Goal: Task Accomplishment & Management: Complete application form

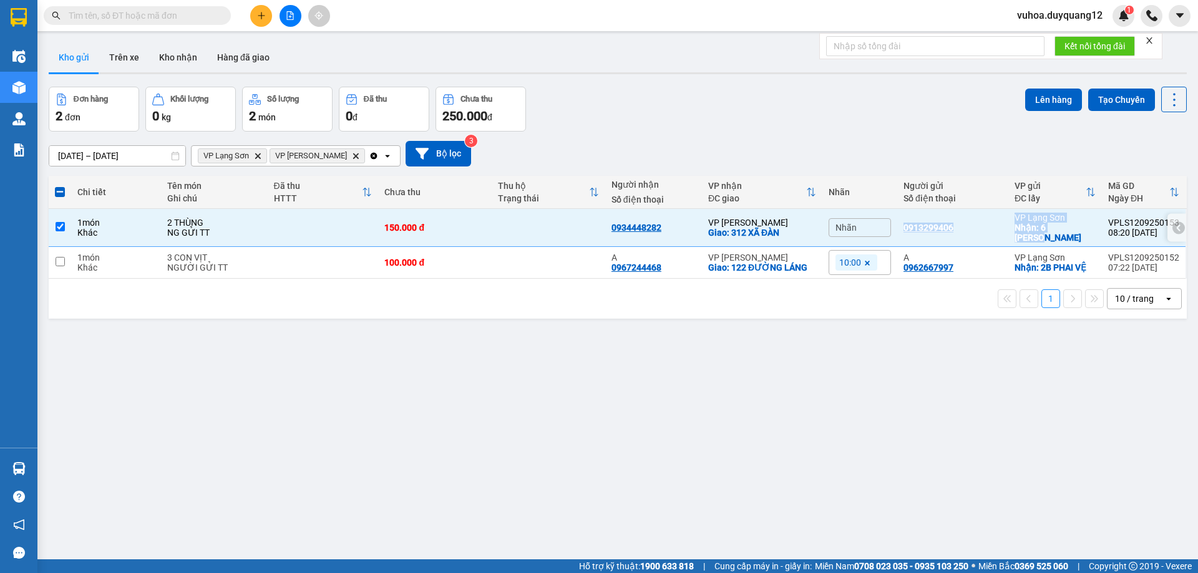
click at [971, 223] on div "0913299406" at bounding box center [952, 228] width 99 height 10
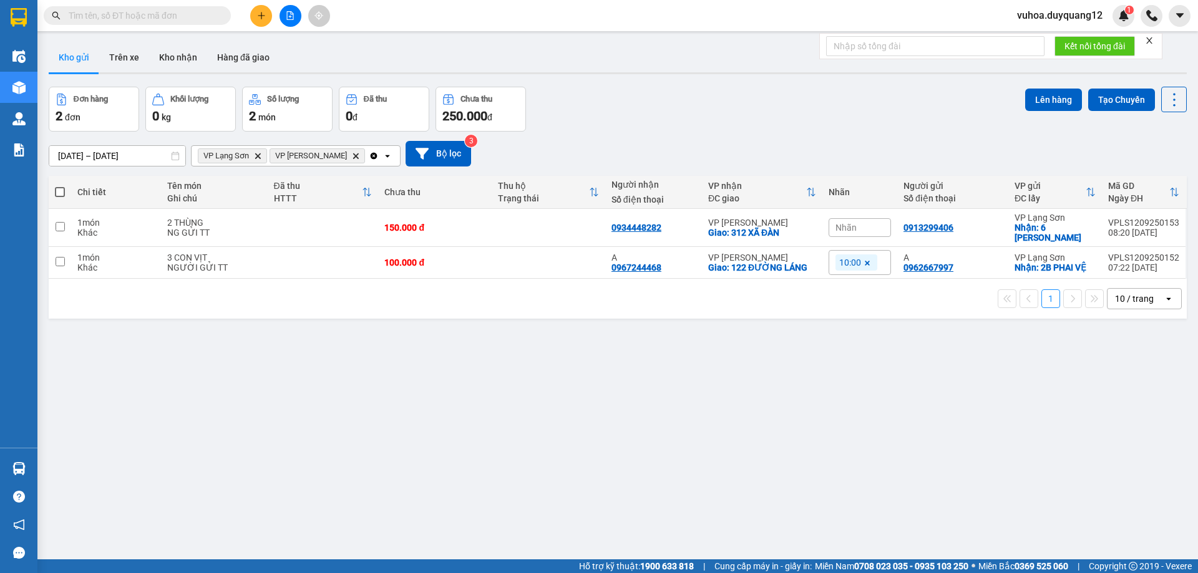
drag, startPoint x: 152, startPoint y: 16, endPoint x: 124, endPoint y: 26, distance: 29.8
click at [151, 16] on input "text" at bounding box center [142, 16] width 147 height 14
click at [54, 224] on td at bounding box center [60, 228] width 22 height 38
checkbox input "true"
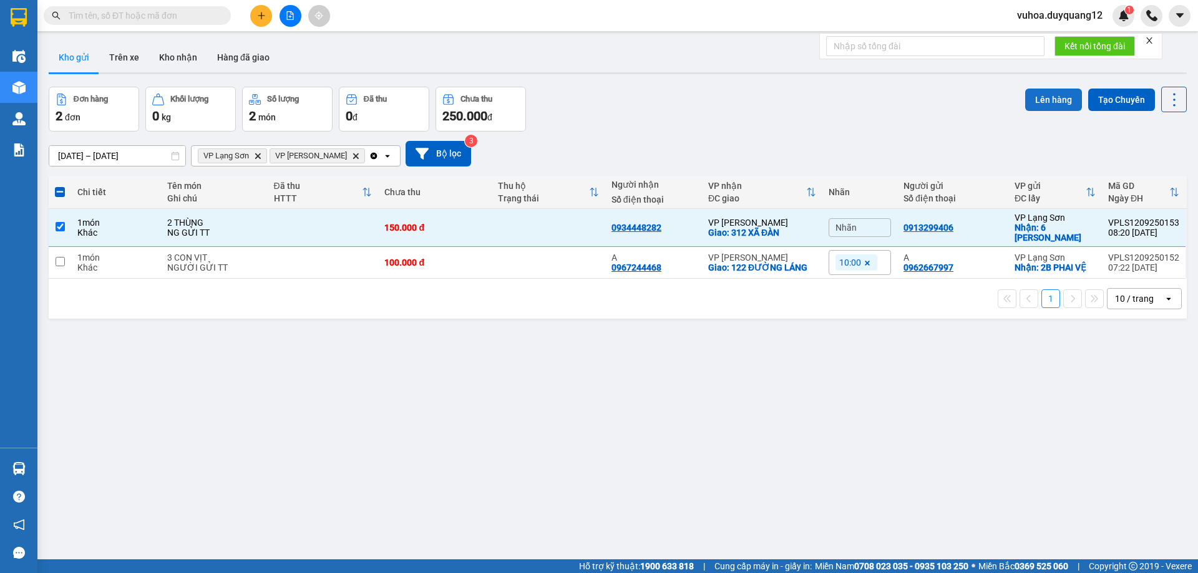
click at [1026, 101] on button "Lên hàng" at bounding box center [1053, 100] width 57 height 22
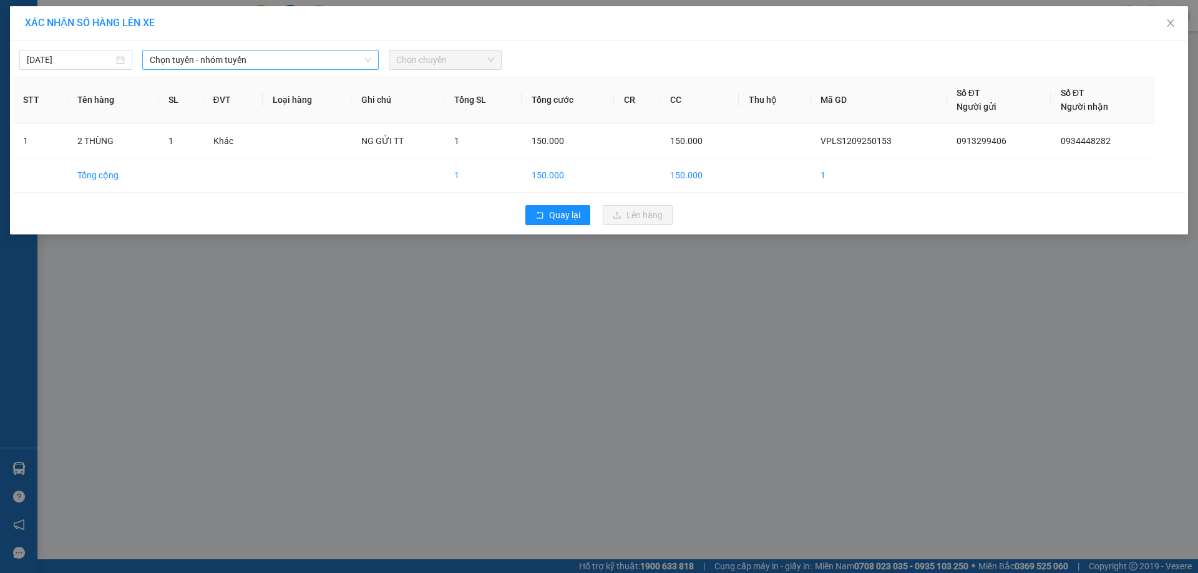
click at [260, 63] on span "Chọn tuyến - nhóm tuyến" at bounding box center [260, 60] width 221 height 19
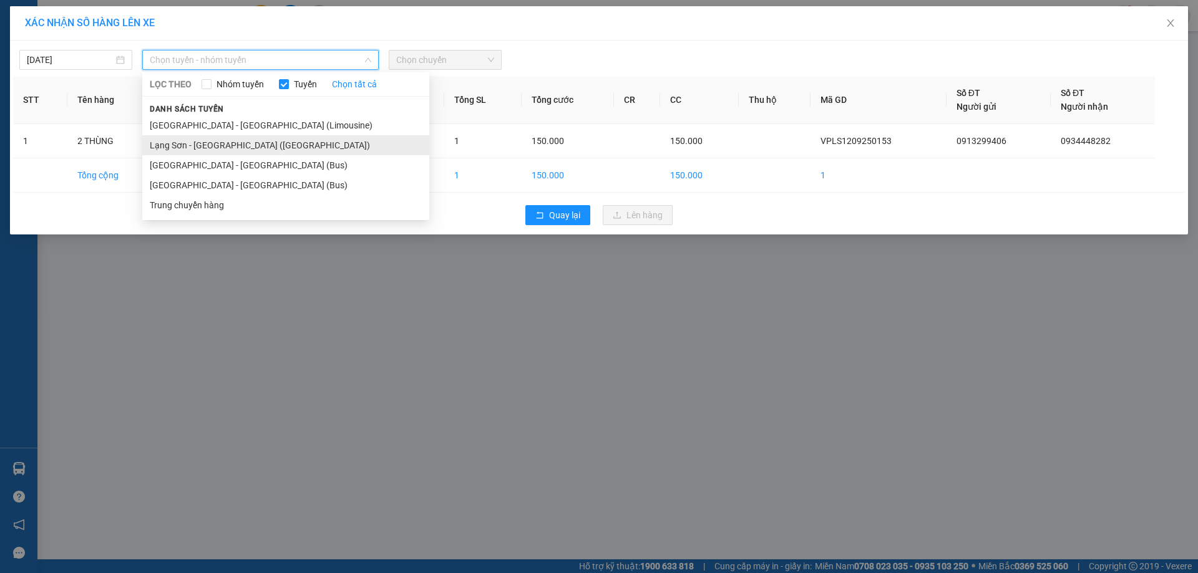
click at [251, 138] on li "Lạng Sơn - [GEOGRAPHIC_DATA] ([GEOGRAPHIC_DATA])" at bounding box center [285, 145] width 287 height 20
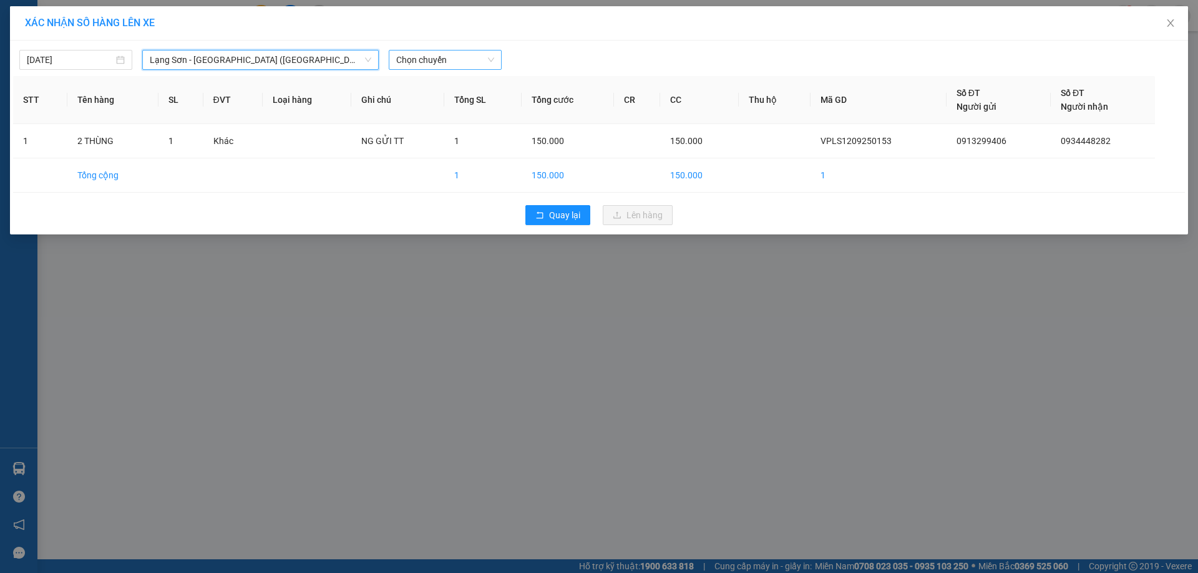
click at [441, 58] on span "Chọn chuyến" at bounding box center [445, 60] width 98 height 19
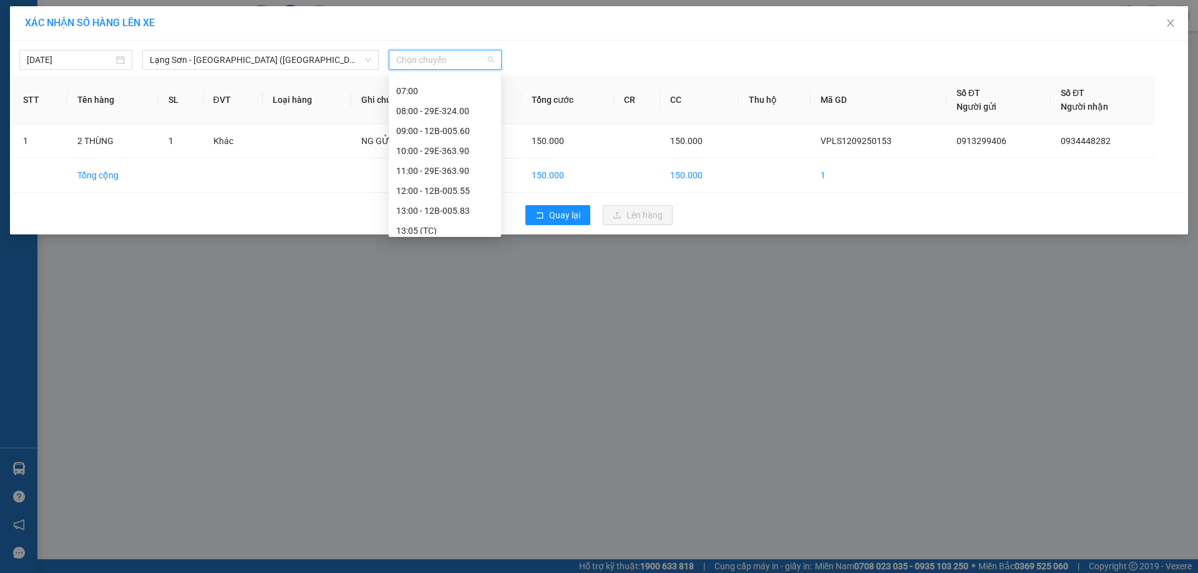
scroll to position [92, 0]
click at [449, 132] on div "09:00 - 12B-005.60" at bounding box center [444, 133] width 97 height 14
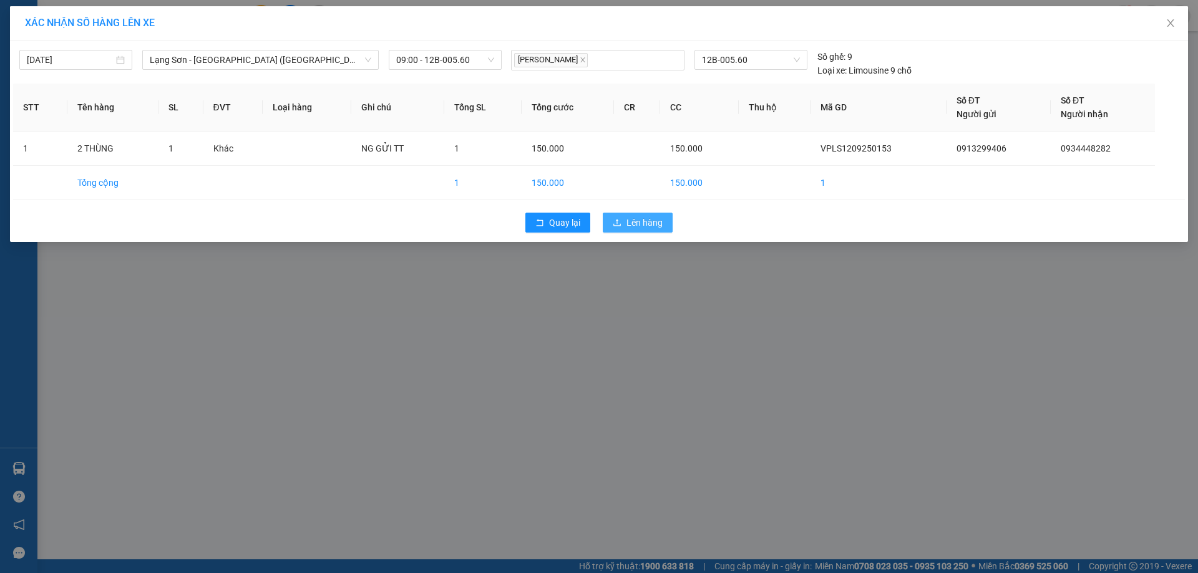
click at [646, 220] on span "Lên hàng" at bounding box center [644, 223] width 36 height 14
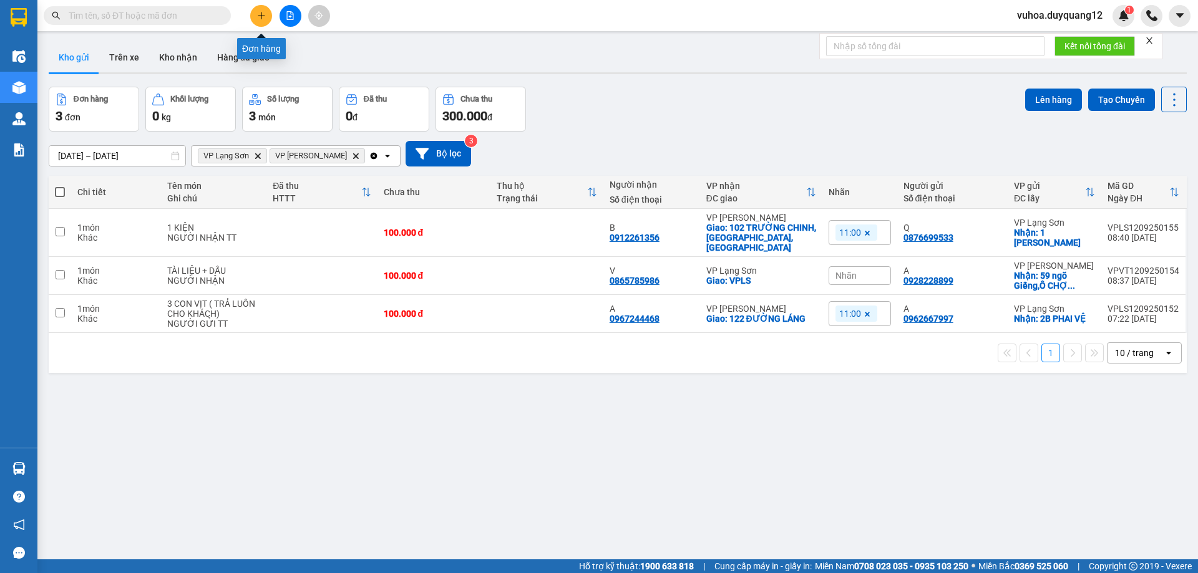
click at [258, 15] on icon "plus" at bounding box center [261, 15] width 9 height 9
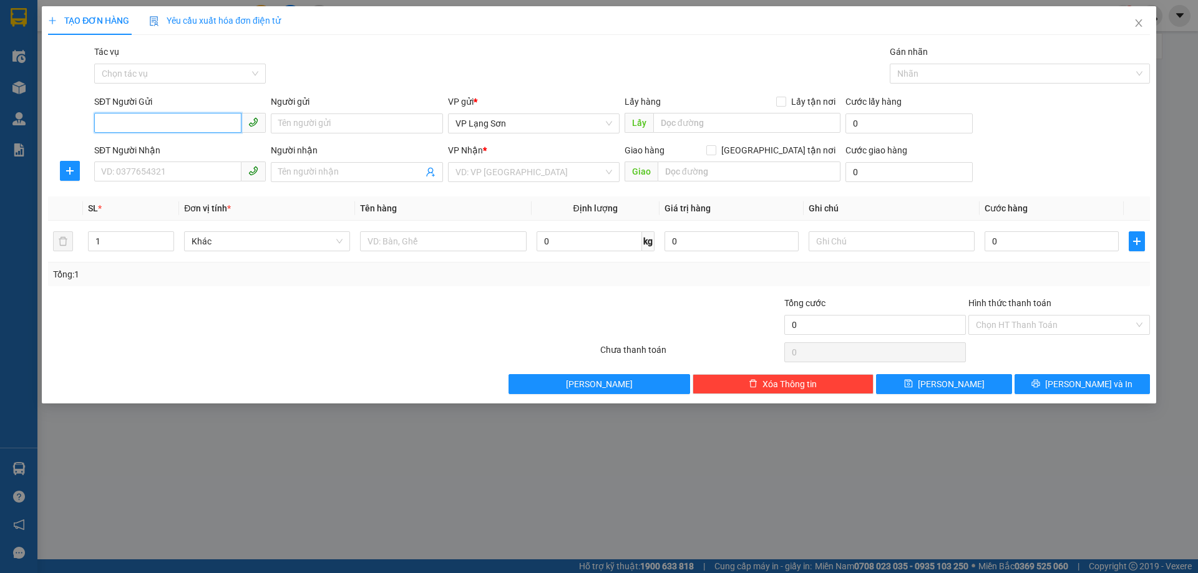
click at [143, 125] on input "SĐT Người Gửi" at bounding box center [167, 123] width 147 height 20
click at [135, 118] on input "SĐT Người Gửi" at bounding box center [167, 123] width 147 height 20
type input "0972672904"
click at [126, 168] on input "SĐT Người Nhận" at bounding box center [167, 172] width 147 height 20
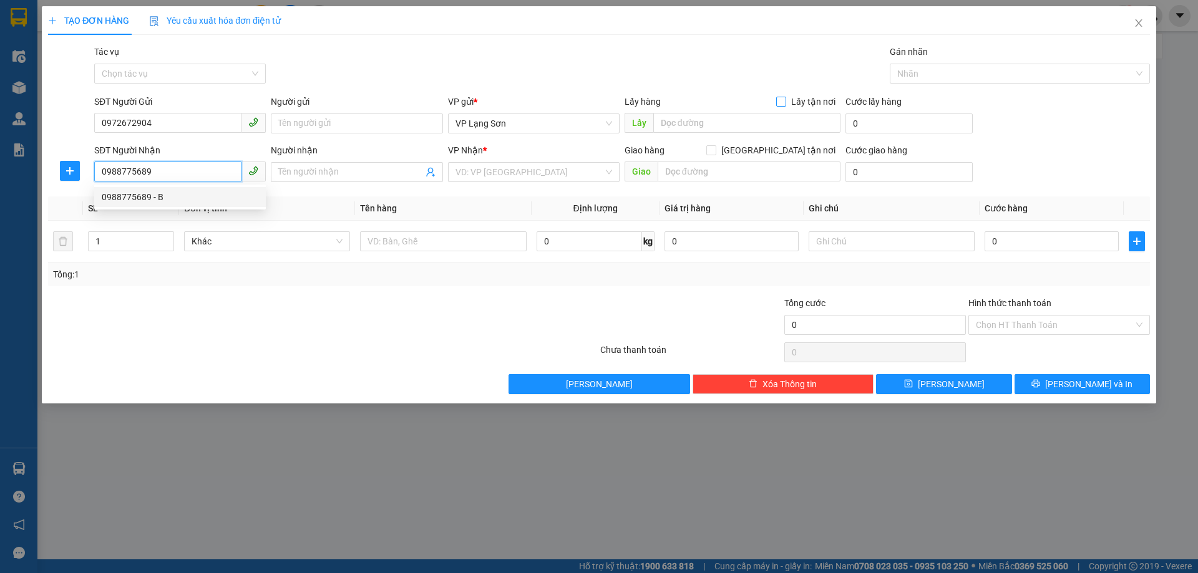
type input "0988775689"
drag, startPoint x: 784, startPoint y: 103, endPoint x: 732, endPoint y: 133, distance: 60.7
click at [784, 103] on input "Lấy tận nơi" at bounding box center [780, 101] width 9 height 9
checkbox input "true"
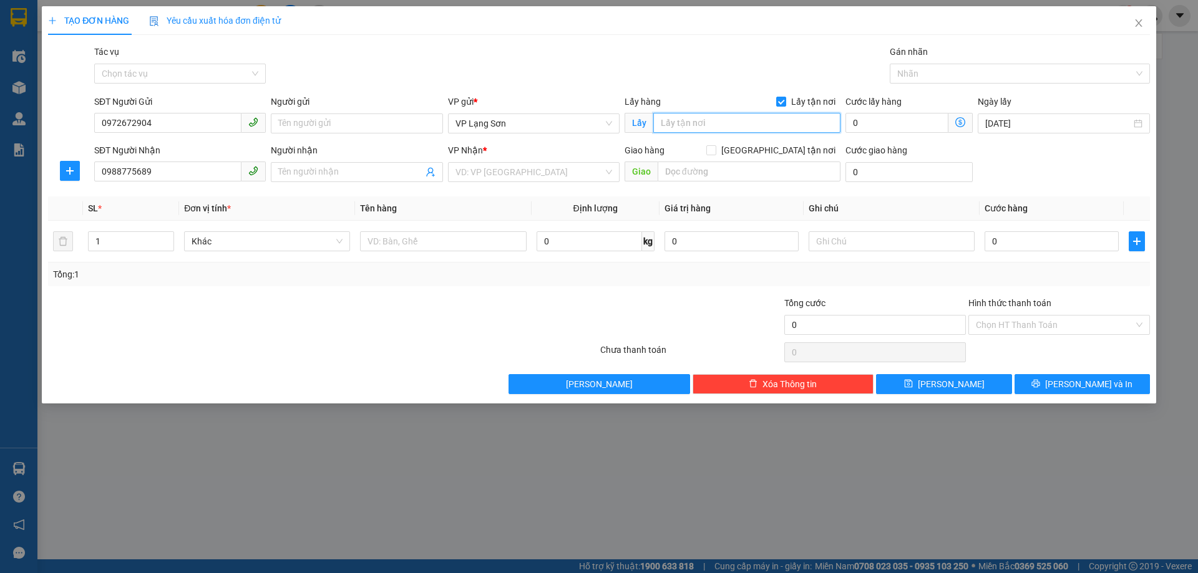
click at [705, 125] on input "text" at bounding box center [746, 123] width 187 height 20
type input "VPLS"
click at [715, 150] on input "[GEOGRAPHIC_DATA] tận nơi" at bounding box center [710, 149] width 9 height 9
checkbox input "true"
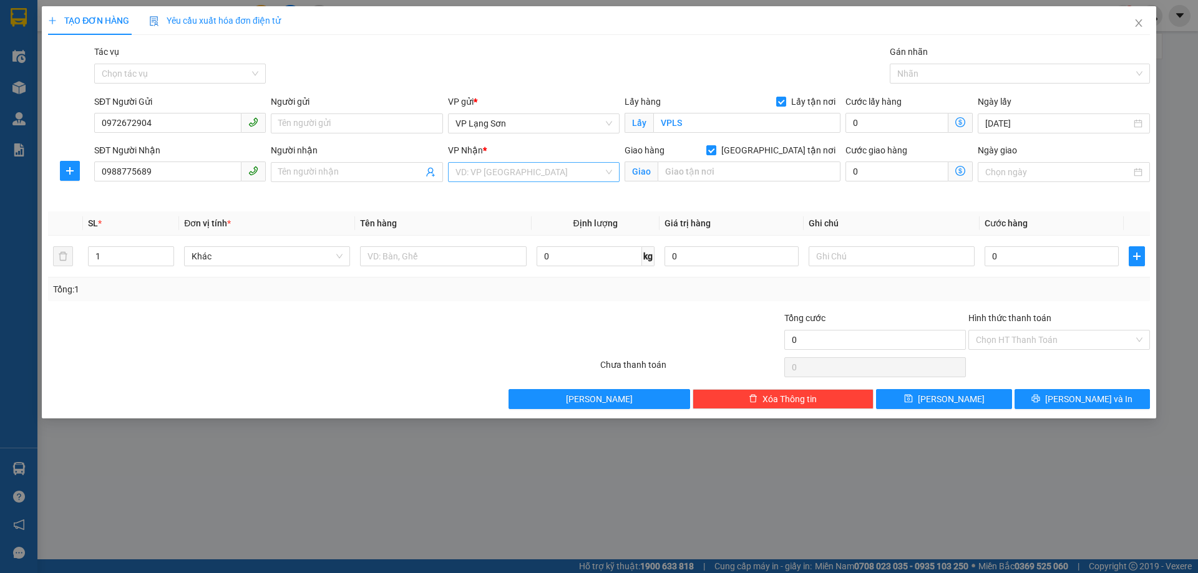
click at [513, 175] on input "search" at bounding box center [529, 172] width 148 height 19
click at [492, 192] on div "VP [PERSON_NAME]" at bounding box center [533, 197] width 157 height 14
click at [688, 170] on input "text" at bounding box center [749, 172] width 183 height 20
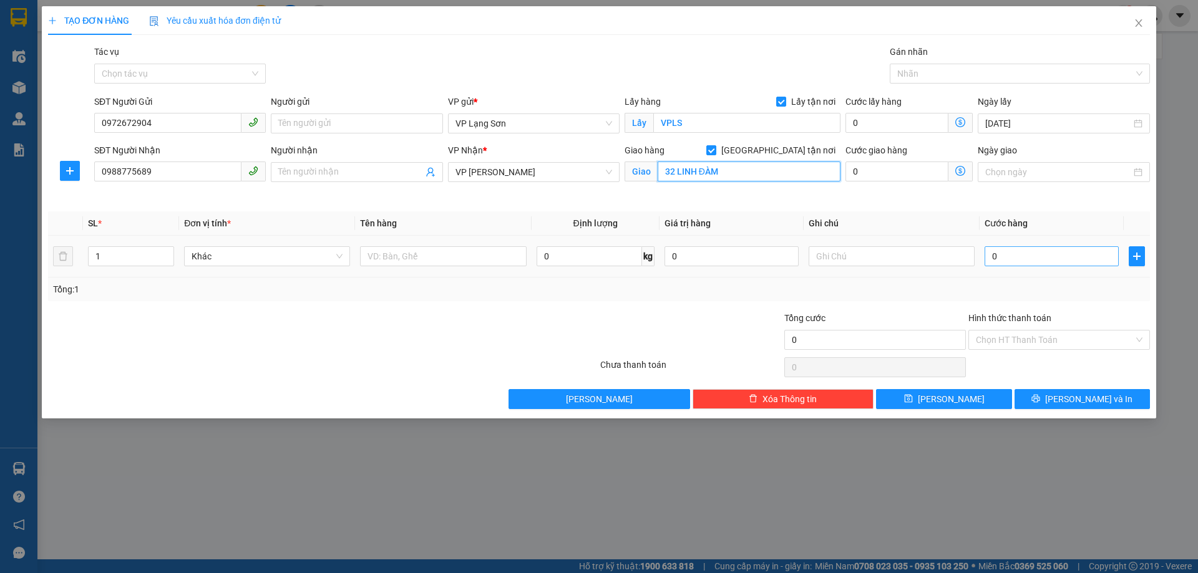
type input "32 LINH ĐÀM"
click at [996, 258] on input "0" at bounding box center [1051, 256] width 134 height 20
type input "1"
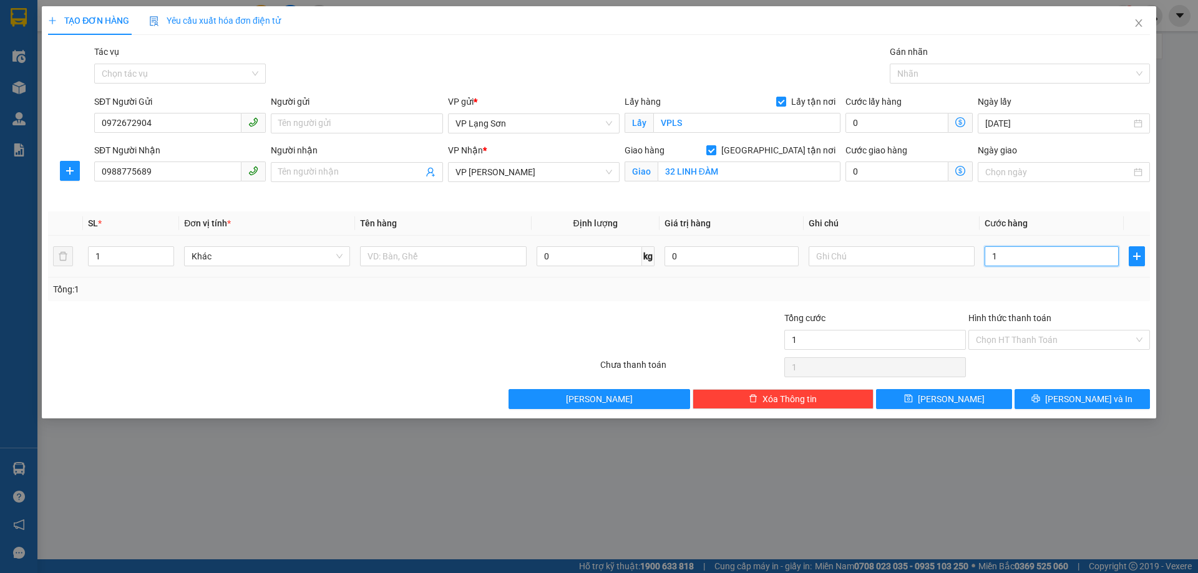
type input "11"
type input "110"
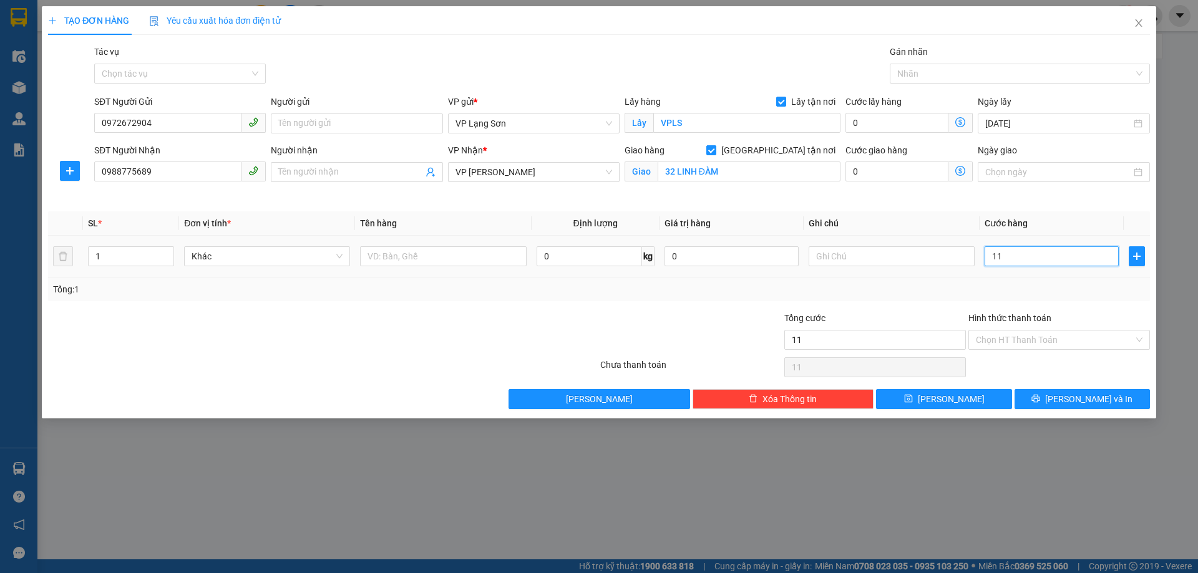
type input "110"
type input "110.000"
click at [832, 261] on input "text" at bounding box center [891, 256] width 166 height 20
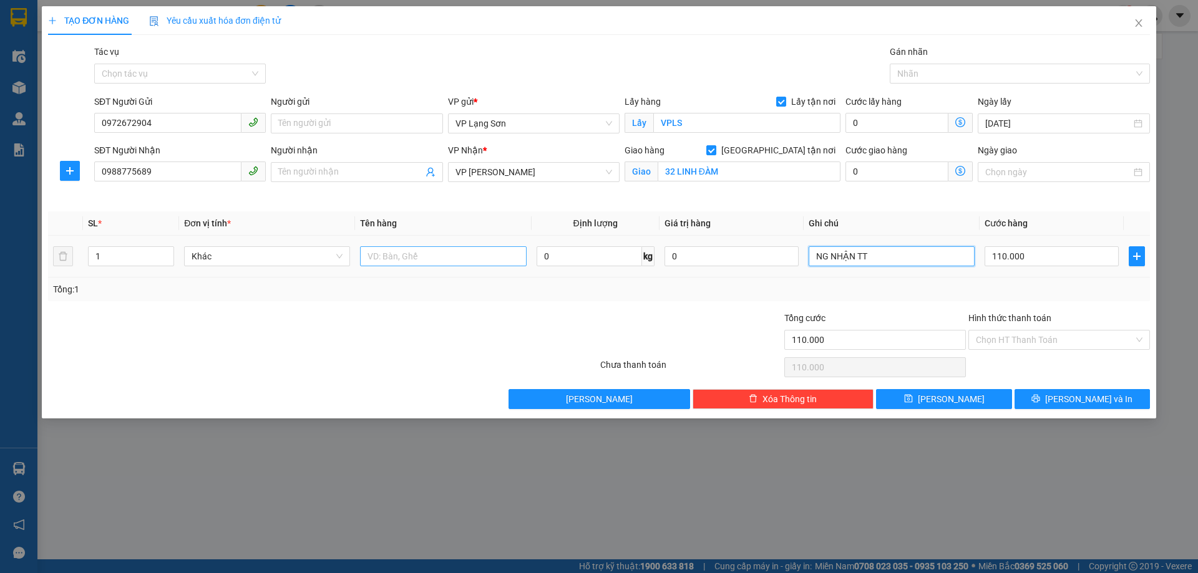
type input "NG NHẬN TT"
click at [430, 255] on input "text" at bounding box center [443, 256] width 166 height 20
type input "1 KIỆN"
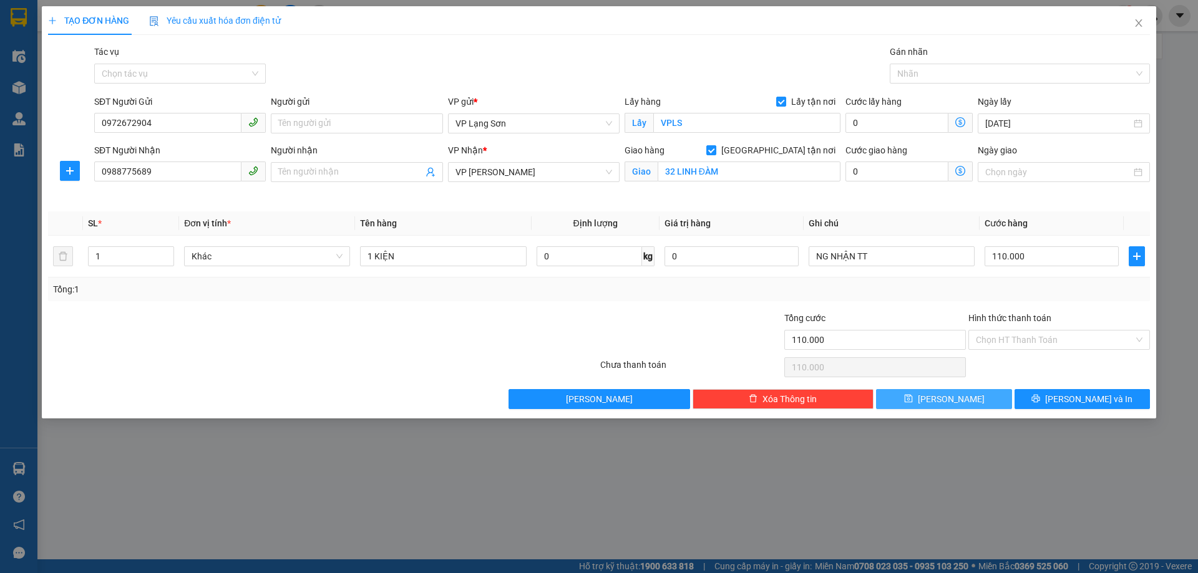
click at [951, 399] on span "[PERSON_NAME]" at bounding box center [951, 399] width 67 height 14
checkbox input "false"
type input "0"
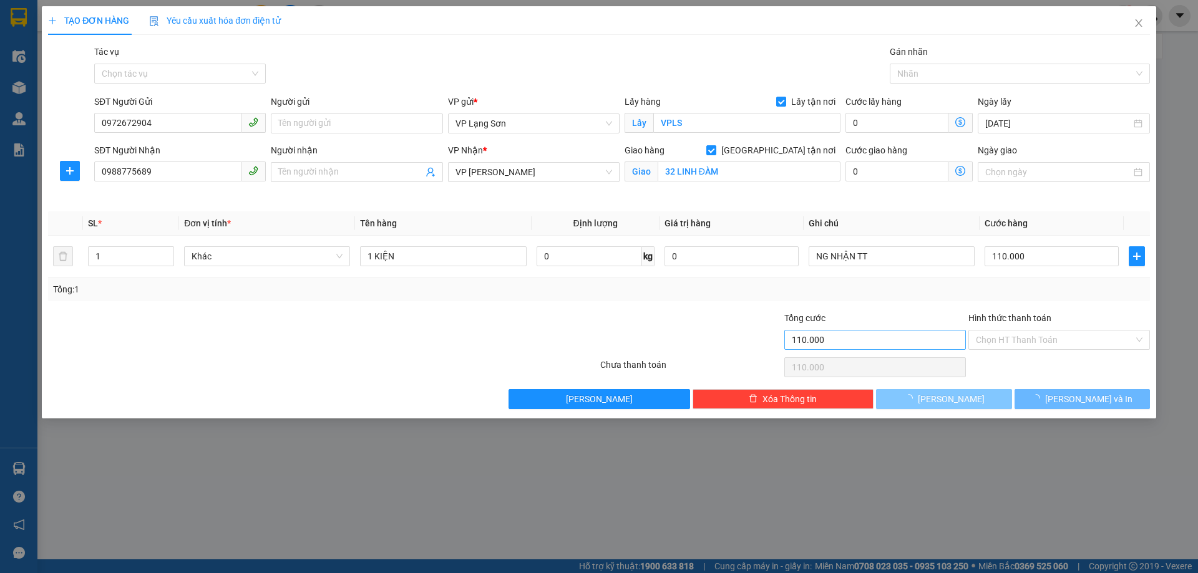
type input "0"
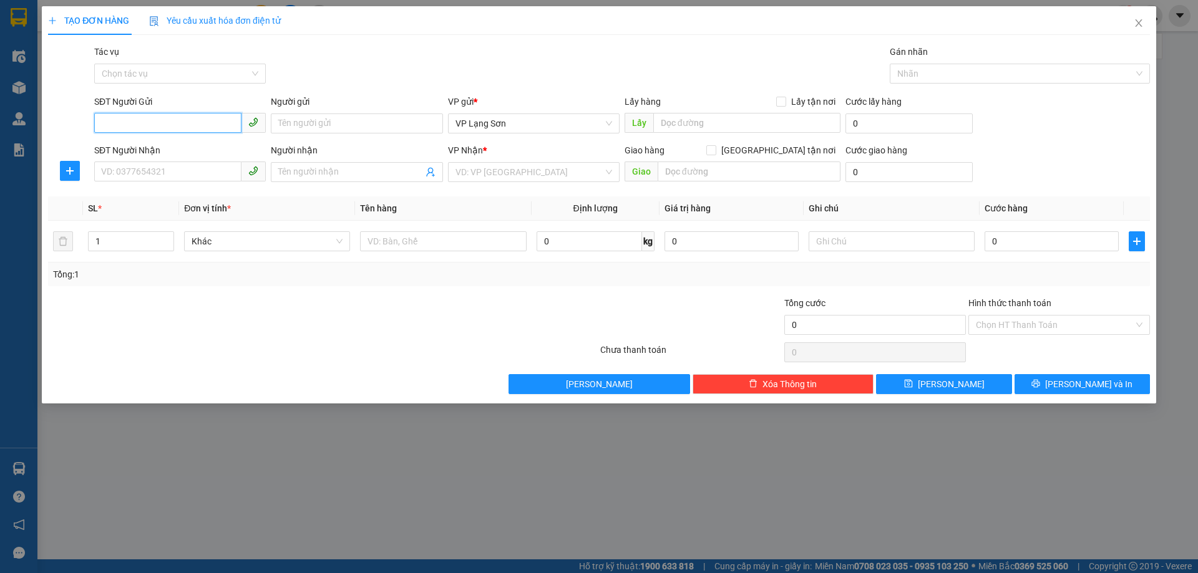
click at [197, 123] on input "SĐT Người Gửi" at bounding box center [167, 123] width 147 height 20
click at [168, 173] on input "SĐT Người Nhận" at bounding box center [167, 172] width 147 height 20
click at [1142, 23] on icon "close" at bounding box center [1139, 23] width 10 height 10
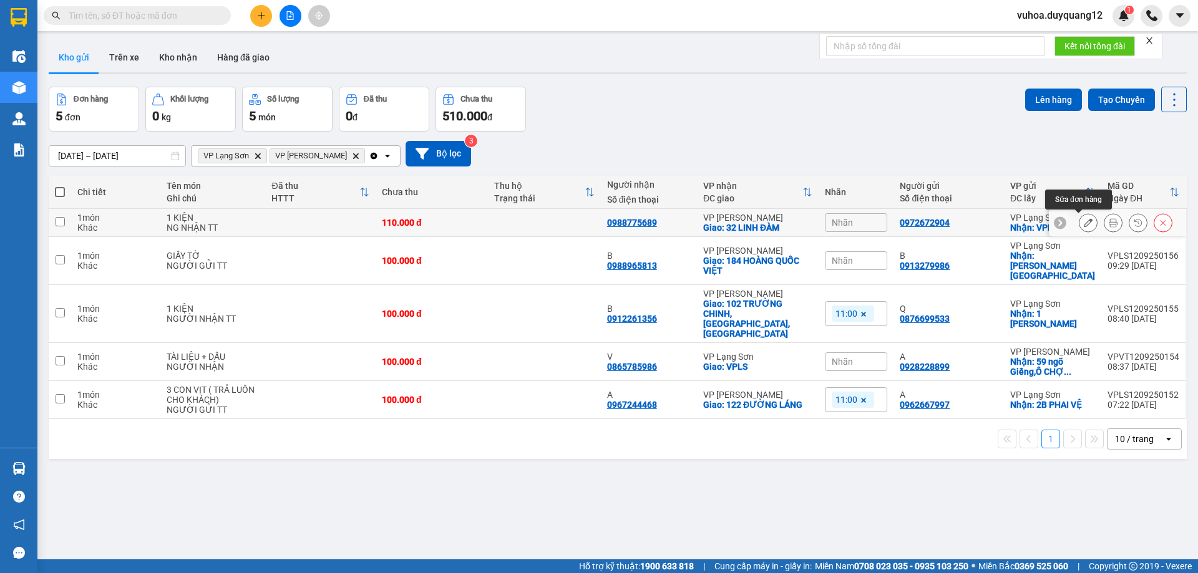
click at [1084, 220] on icon at bounding box center [1088, 222] width 9 height 9
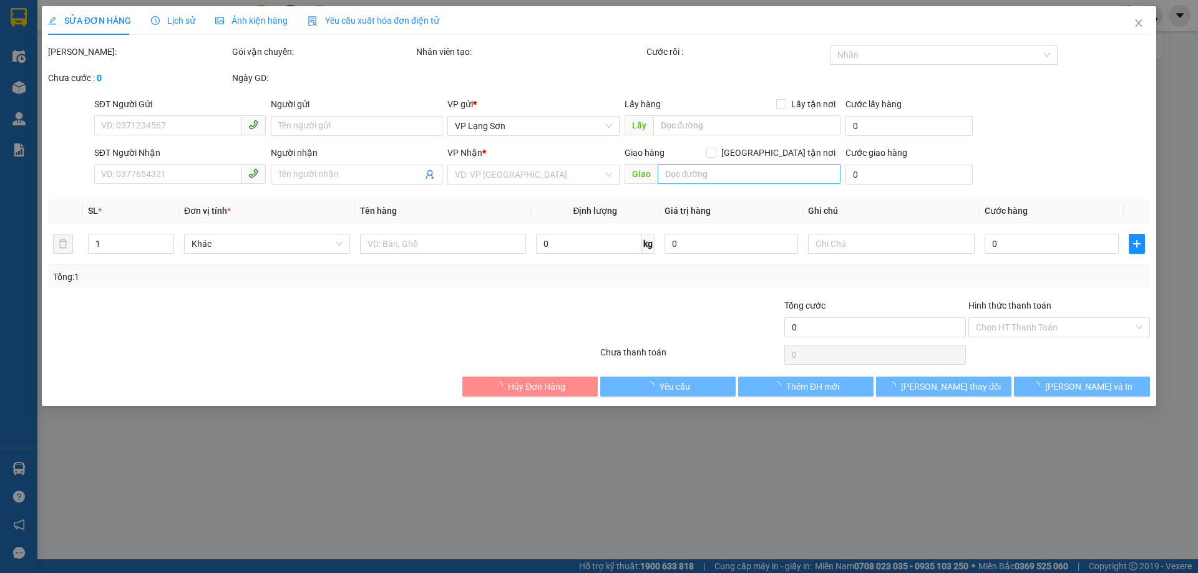
type input "0972672904"
checkbox input "true"
type input "VPLS"
type input "0988775689"
checkbox input "true"
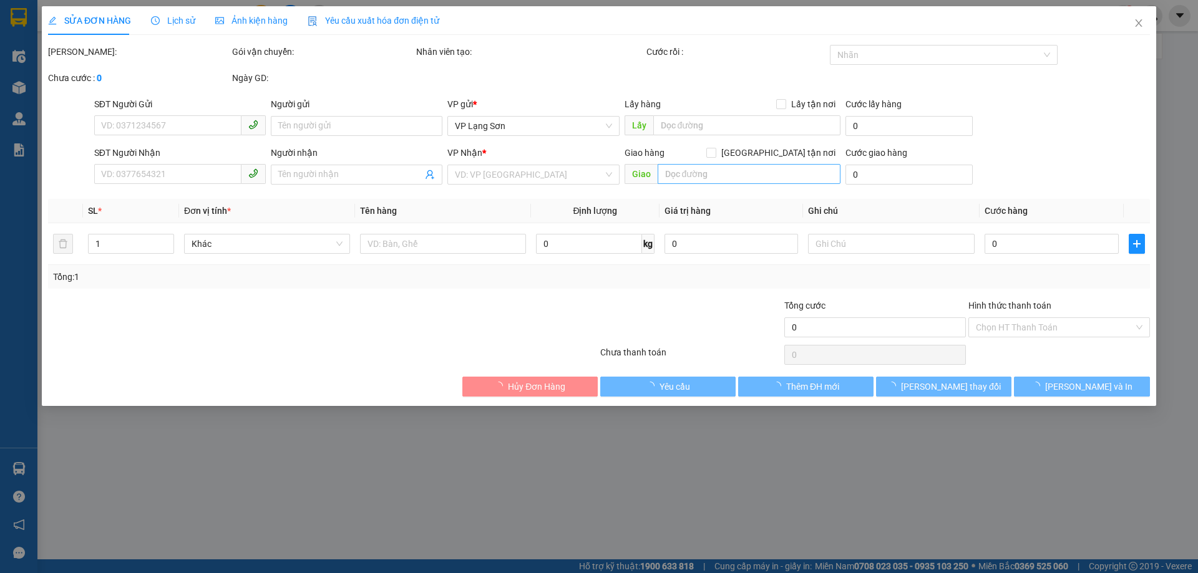
type input "32 LINH ĐÀM"
type input "110.000"
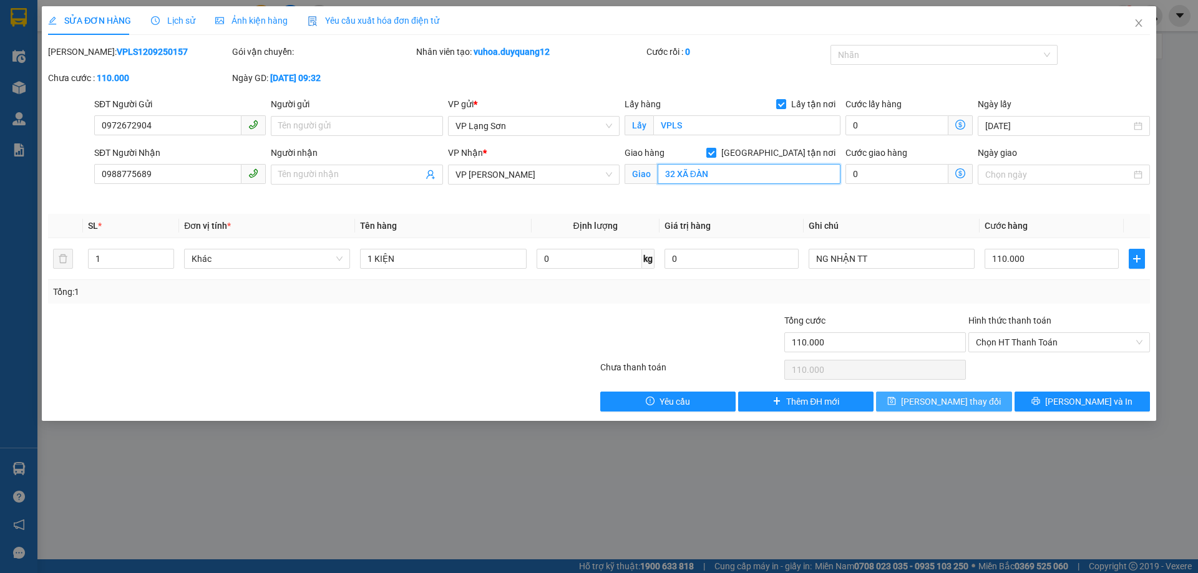
type input "32 XÃ ĐÀN"
click at [977, 399] on button "[PERSON_NAME] thay đổi" at bounding box center [943, 402] width 135 height 20
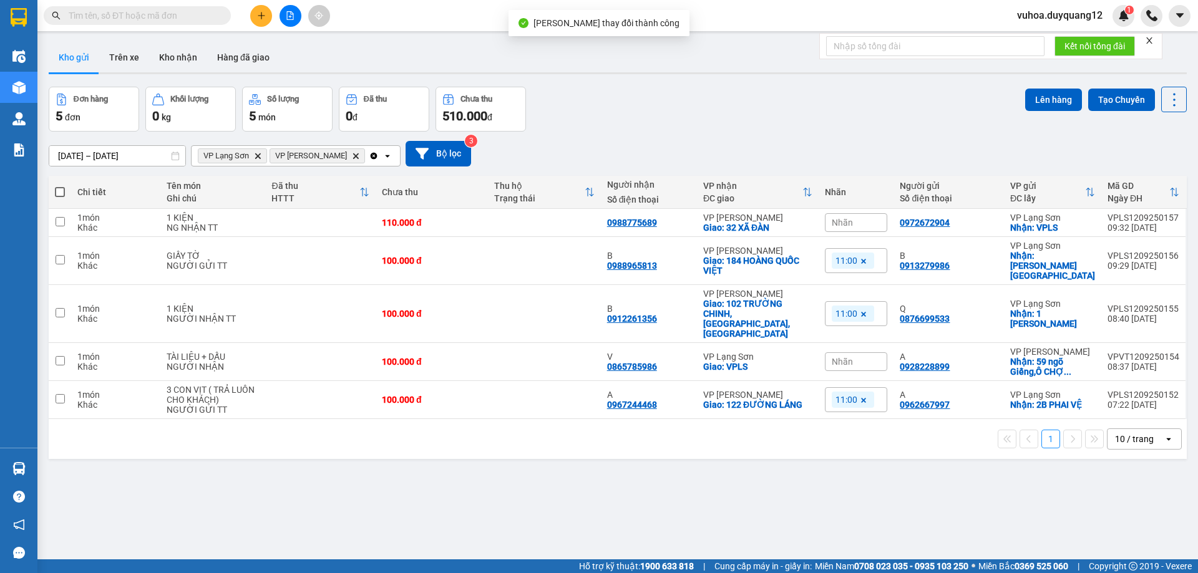
click at [847, 218] on span "Nhãn" at bounding box center [842, 223] width 21 height 10
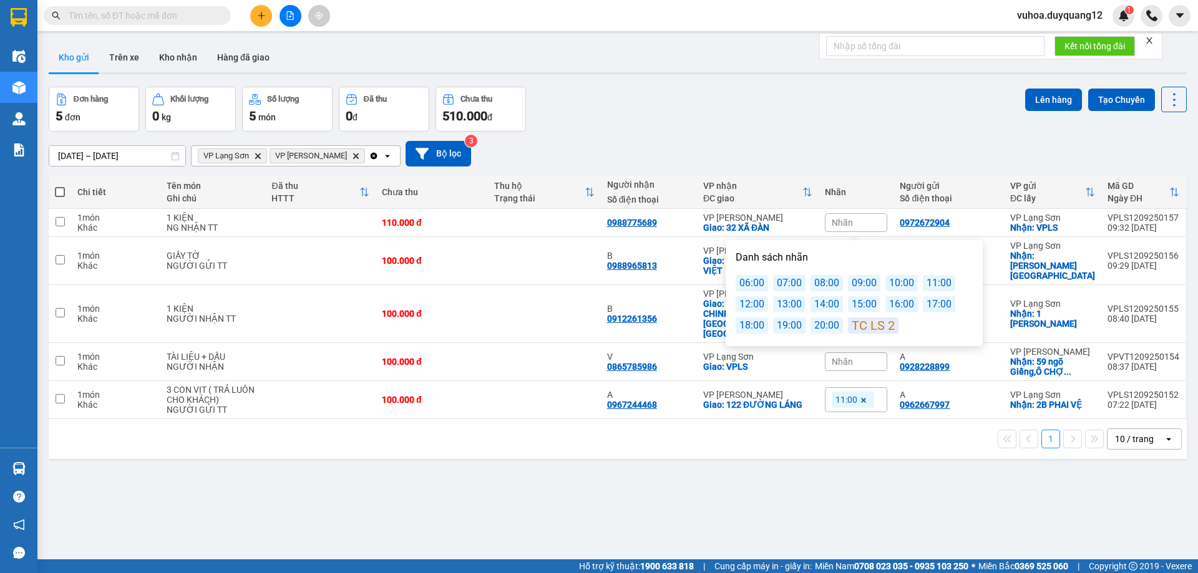
click at [933, 285] on div "11:00" at bounding box center [939, 283] width 32 height 16
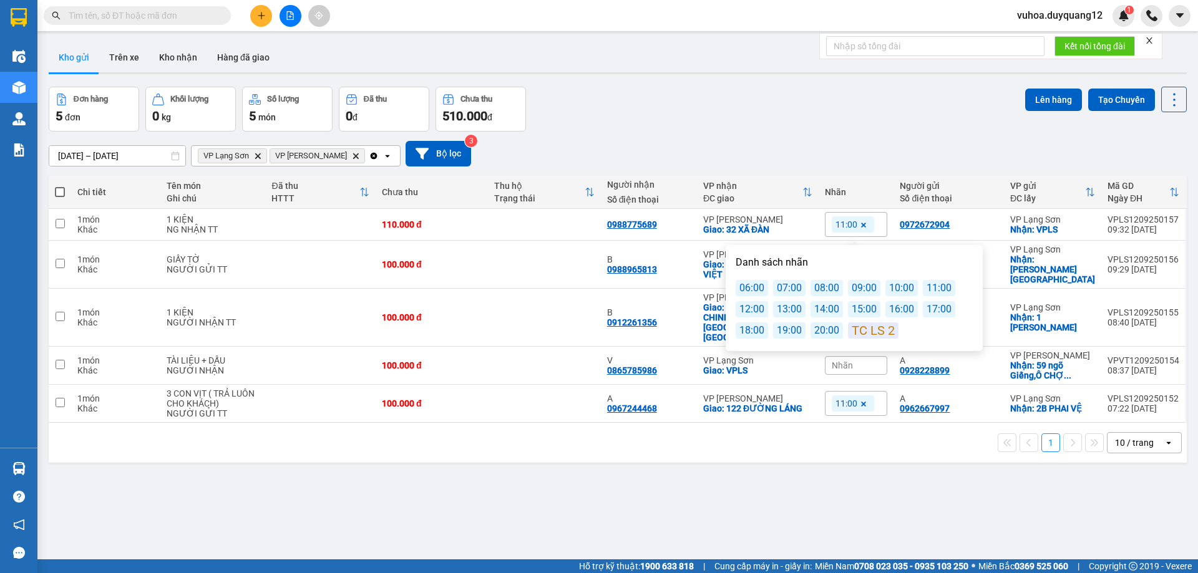
drag, startPoint x: 911, startPoint y: 471, endPoint x: 850, endPoint y: 421, distance: 78.9
click at [905, 473] on div "ver 1.8.143 Kho gửi Trên xe Kho nhận Hàng đã giao Đơn hàng 5 đơn Khối lượng 0 k…" at bounding box center [618, 323] width 1148 height 573
